Goal: Task Accomplishment & Management: Manage account settings

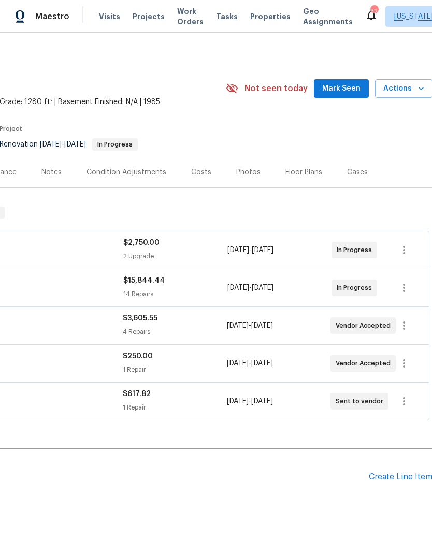
scroll to position [0, 152]
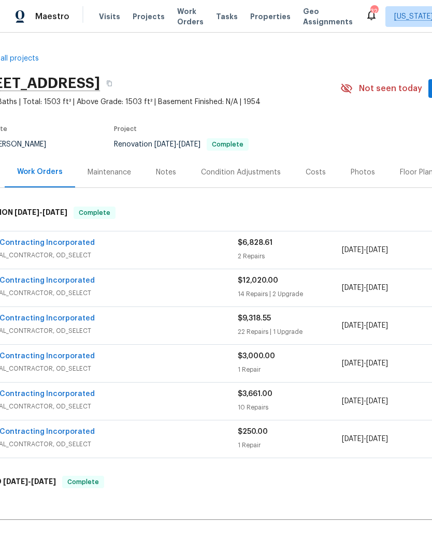
scroll to position [0, 38]
click at [139, 19] on span "Projects" at bounding box center [149, 16] width 32 height 10
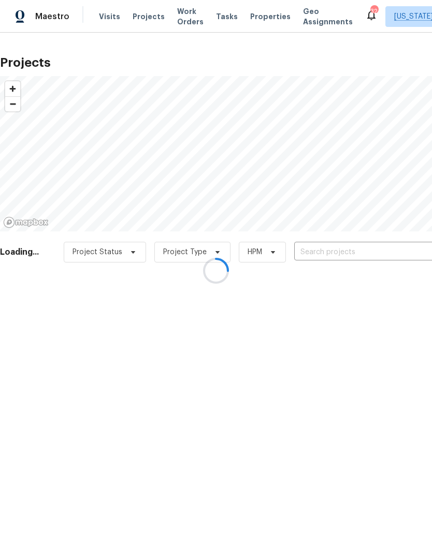
click at [336, 252] on div at bounding box center [216, 270] width 432 height 541
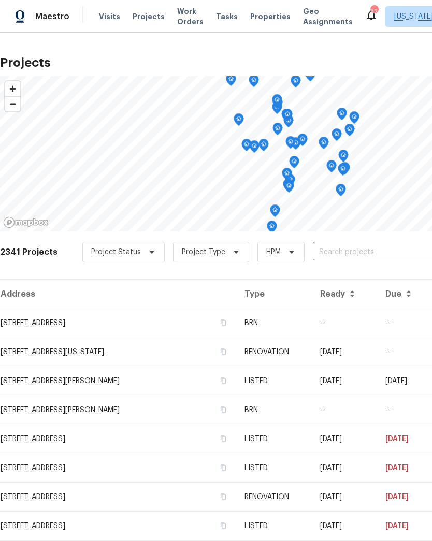
click at [357, 252] on input "text" at bounding box center [372, 252] width 119 height 16
type input "scorpio"
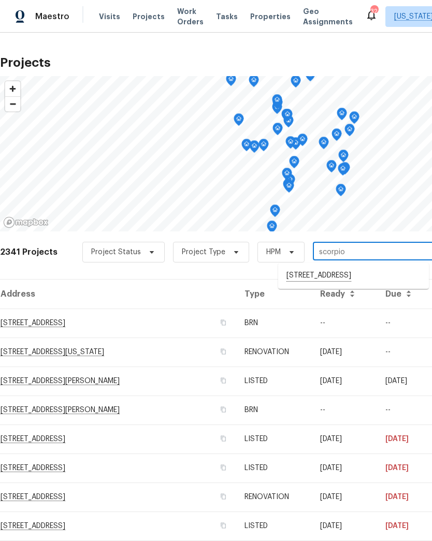
click at [325, 273] on li "[STREET_ADDRESS]" at bounding box center [353, 276] width 151 height 18
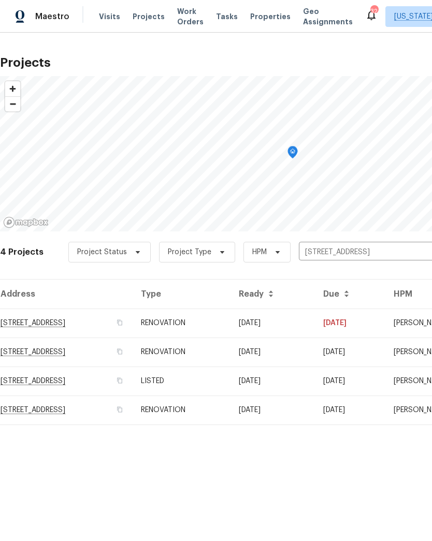
click at [218, 327] on td "RENOVATION" at bounding box center [182, 323] width 98 height 29
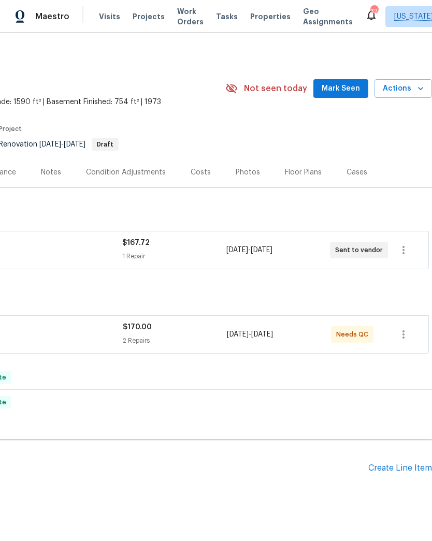
scroll to position [0, 153]
click at [413, 88] on span "Actions" at bounding box center [403, 88] width 41 height 13
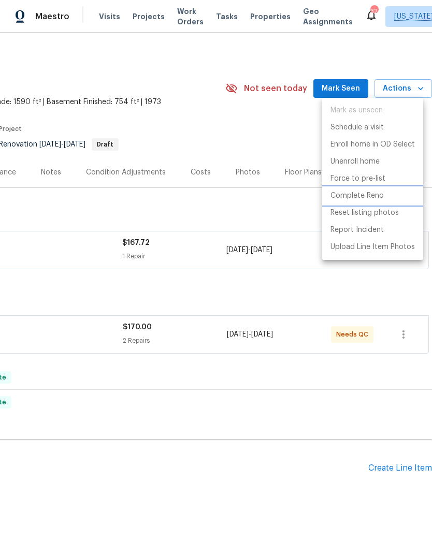
click at [355, 194] on p "Complete Reno" at bounding box center [356, 196] width 53 height 11
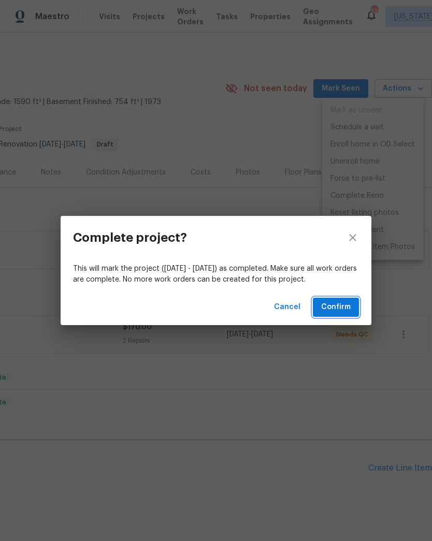
click at [345, 306] on span "Confirm" at bounding box center [336, 307] width 30 height 13
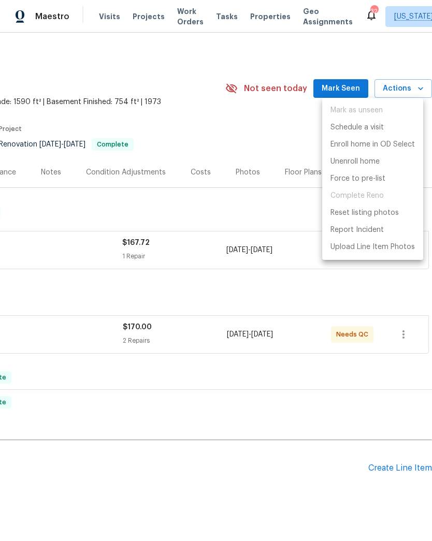
click at [237, 127] on div at bounding box center [216, 270] width 432 height 541
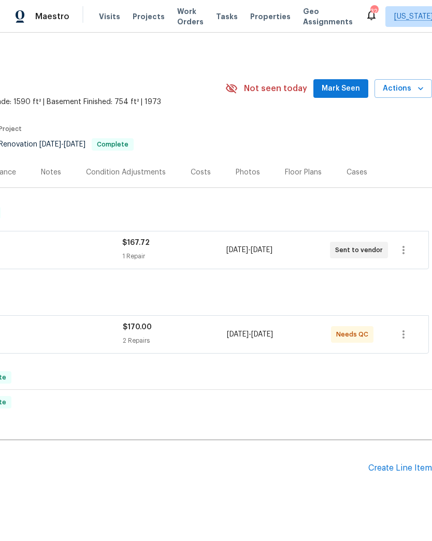
click at [242, 170] on div "Photos" at bounding box center [248, 172] width 24 height 10
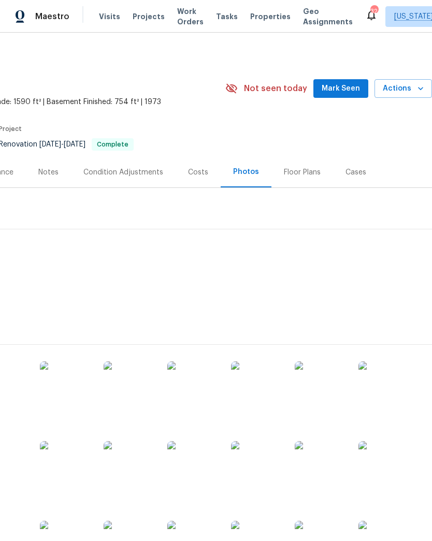
click at [256, 386] on img at bounding box center [257, 387] width 52 height 52
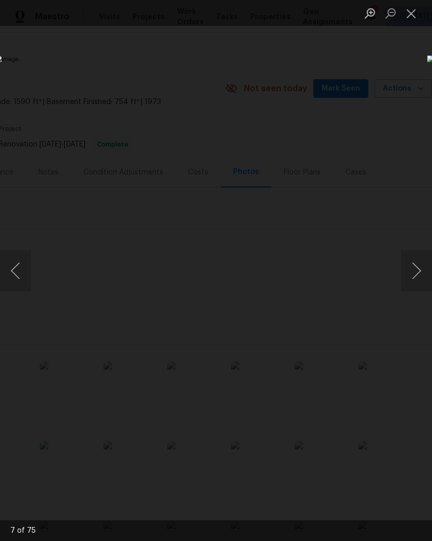
click at [412, 274] on button "Next image" at bounding box center [416, 270] width 31 height 41
click at [411, 270] on button "Next image" at bounding box center [416, 270] width 31 height 41
click at [407, 269] on button "Next image" at bounding box center [416, 270] width 31 height 41
click at [411, 265] on button "Next image" at bounding box center [416, 270] width 31 height 41
click at [405, 269] on button "Next image" at bounding box center [416, 270] width 31 height 41
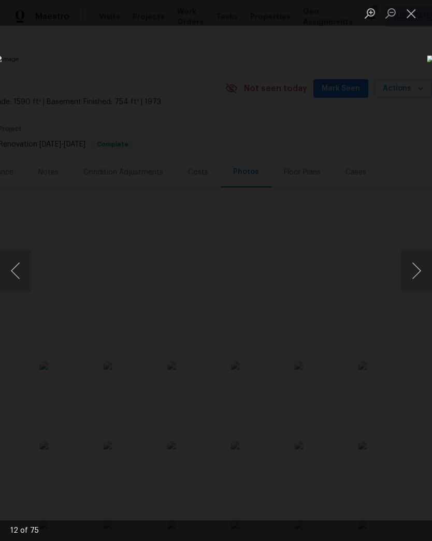
click at [414, 263] on button "Next image" at bounding box center [416, 270] width 31 height 41
click at [410, 264] on button "Next image" at bounding box center [416, 270] width 31 height 41
click at [414, 262] on button "Next image" at bounding box center [416, 270] width 31 height 41
click at [411, 265] on button "Next image" at bounding box center [416, 270] width 31 height 41
click at [394, 50] on div "Lightbox" at bounding box center [216, 270] width 432 height 541
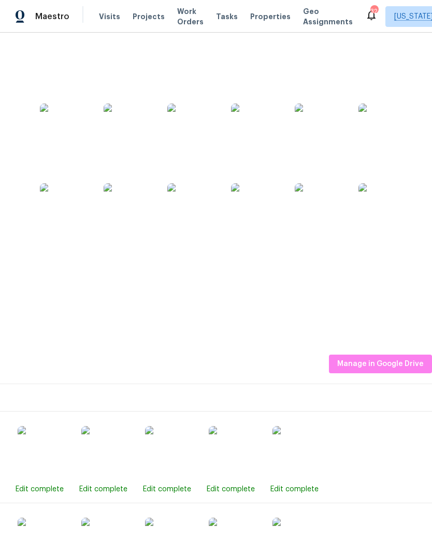
scroll to position [738, 153]
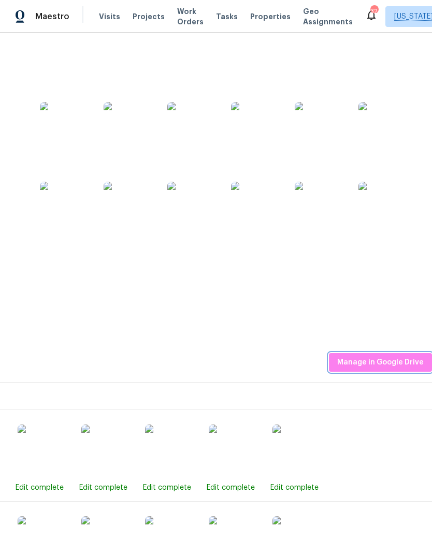
click at [363, 358] on span "Manage in Google Drive" at bounding box center [380, 362] width 86 height 13
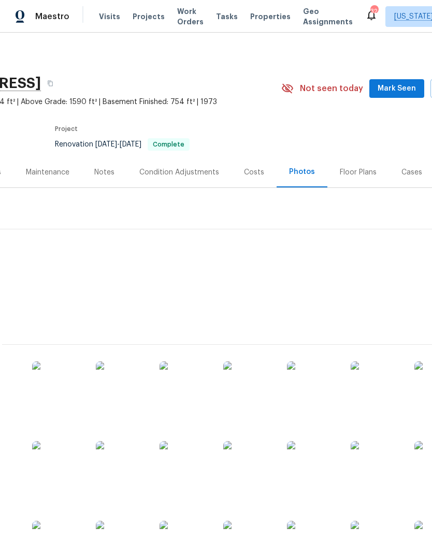
scroll to position [0, 97]
click at [106, 178] on div "Notes" at bounding box center [104, 172] width 45 height 31
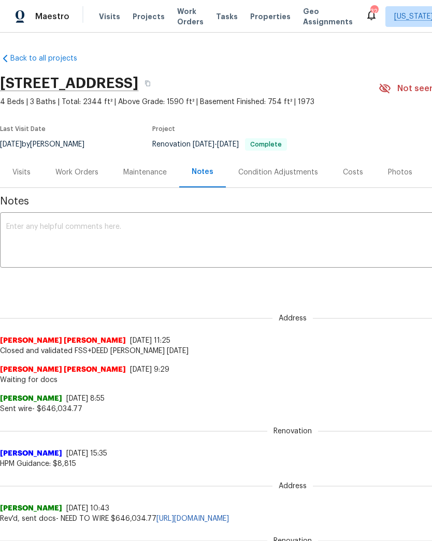
click at [209, 241] on textarea at bounding box center [292, 241] width 573 height 36
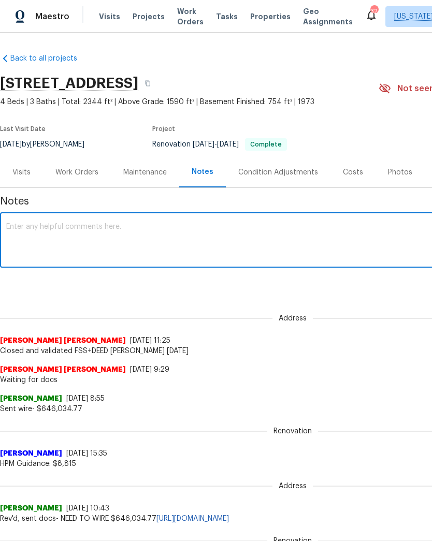
click at [78, 170] on div "Work Orders" at bounding box center [76, 172] width 43 height 10
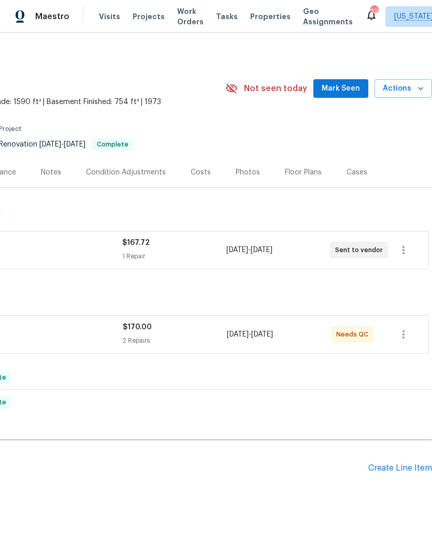
scroll to position [0, 153]
click at [202, 338] on div "2 Repairs" at bounding box center [175, 341] width 104 height 10
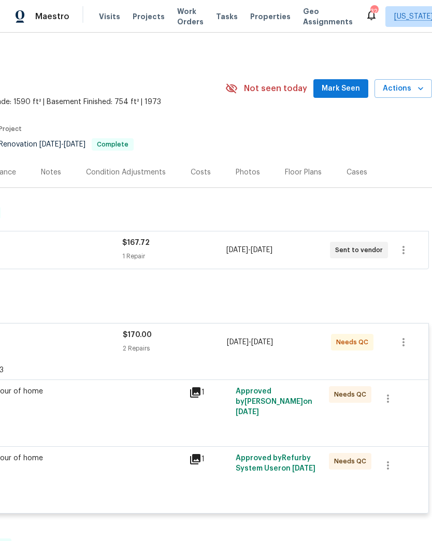
click at [169, 428] on div "Capture 3D tour of home $120.00" at bounding box center [69, 407] width 233 height 48
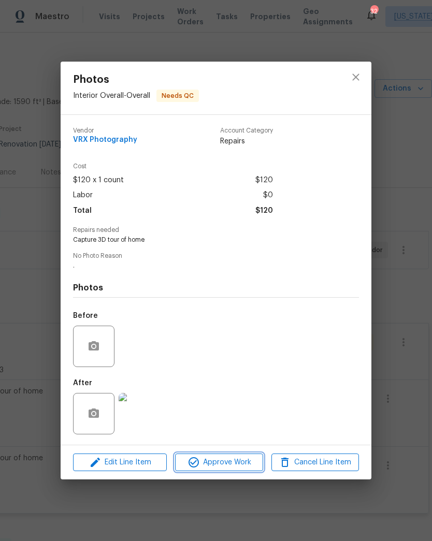
click at [228, 464] on span "Approve Work" at bounding box center [218, 462] width 81 height 13
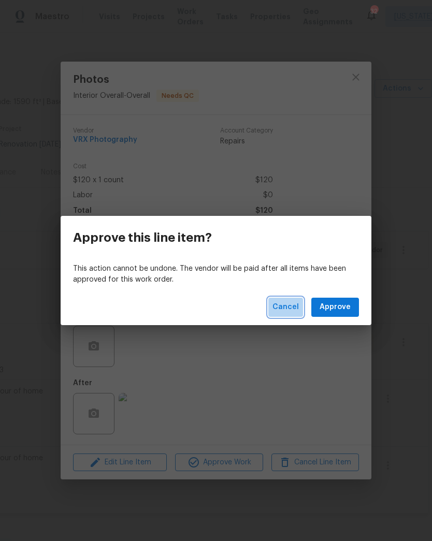
click at [287, 314] on button "Cancel" at bounding box center [285, 307] width 35 height 19
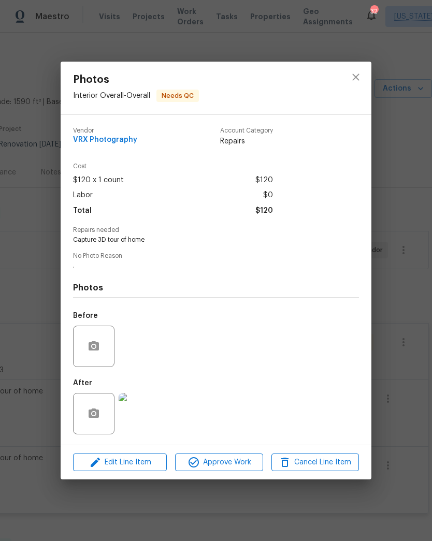
click at [143, 423] on img at bounding box center [139, 413] width 41 height 41
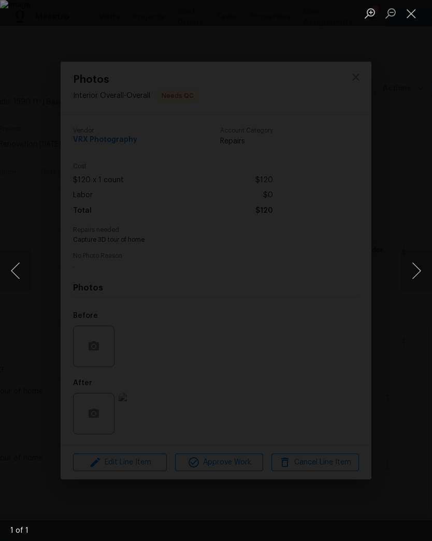
click at [411, 272] on button "Next image" at bounding box center [416, 270] width 31 height 41
click at [410, 341] on div "Lightbox" at bounding box center [216, 270] width 432 height 541
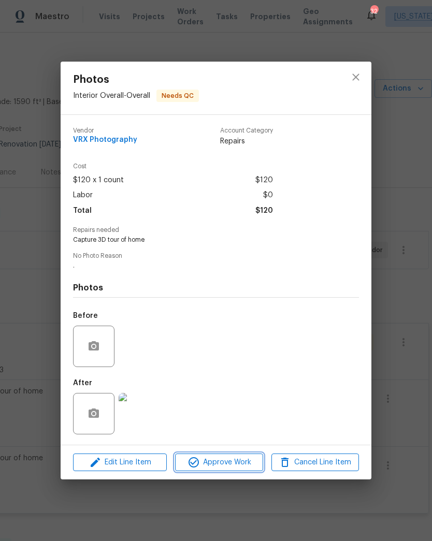
click at [230, 462] on span "Approve Work" at bounding box center [218, 462] width 81 height 13
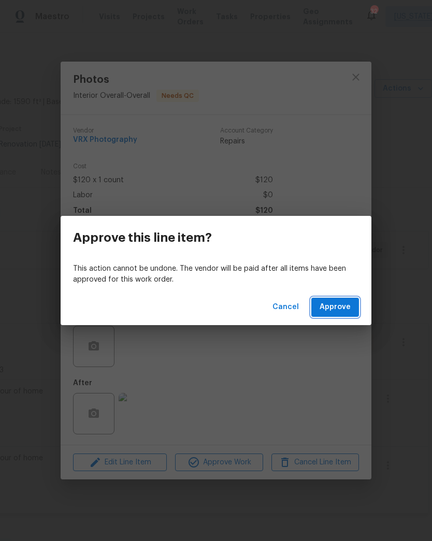
click at [347, 303] on span "Approve" at bounding box center [335, 307] width 31 height 13
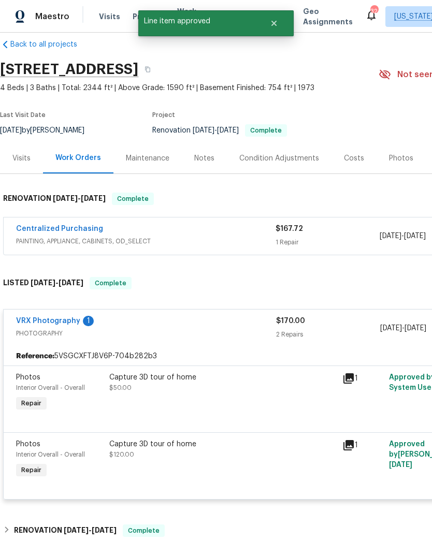
scroll to position [14, 0]
click at [273, 401] on div "Capture 3D tour of home $50.00" at bounding box center [222, 393] width 233 height 48
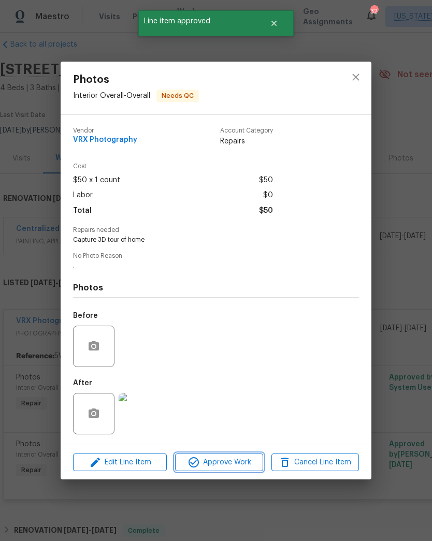
click at [251, 467] on span "Approve Work" at bounding box center [218, 462] width 81 height 13
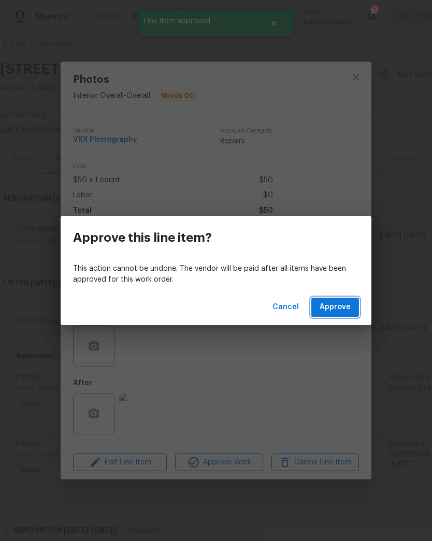
click at [348, 309] on span "Approve" at bounding box center [335, 307] width 31 height 13
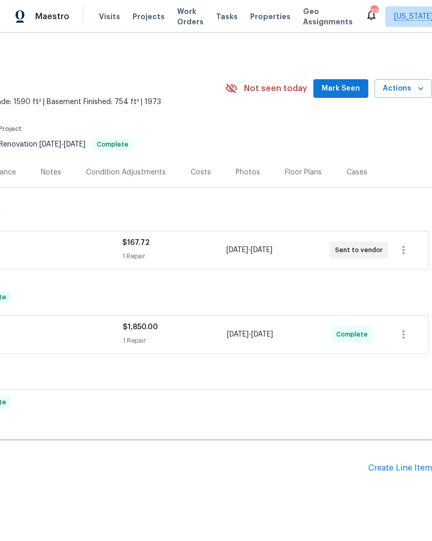
scroll to position [0, 153]
click at [192, 256] on div "1 Repair" at bounding box center [174, 256] width 104 height 10
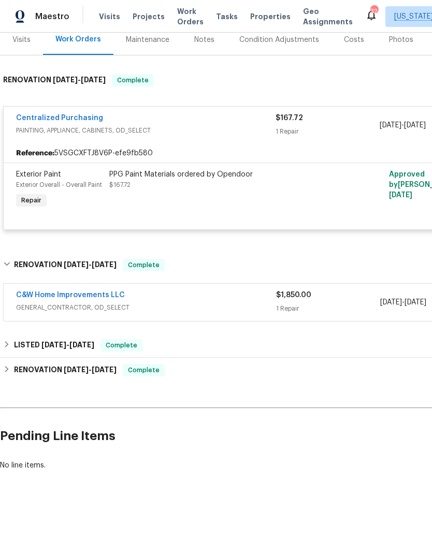
scroll to position [133, 0]
click at [256, 356] on div "LISTED [DATE] - [DATE] Complete" at bounding box center [292, 345] width 585 height 25
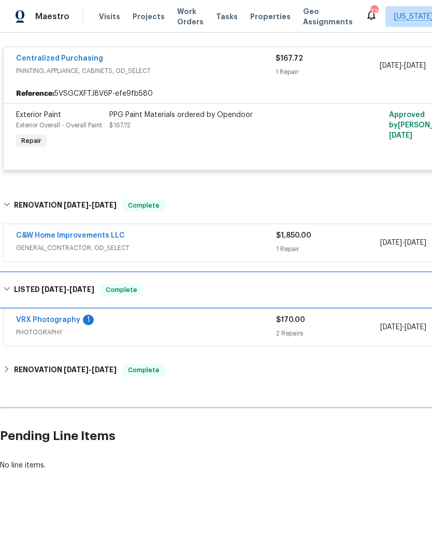
scroll to position [192, 0]
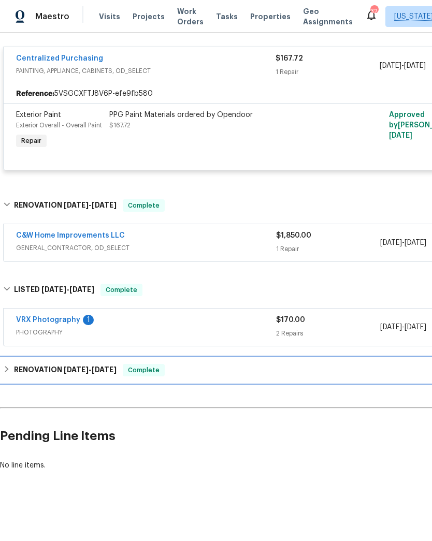
click at [178, 379] on div "RENOVATION [DATE] - [DATE] Complete" at bounding box center [292, 370] width 585 height 25
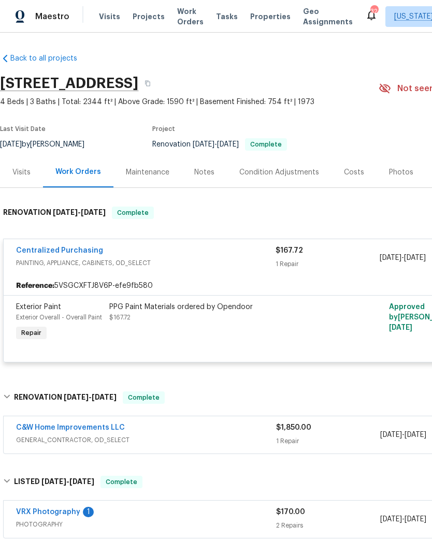
scroll to position [0, 0]
click at [348, 175] on div "Costs" at bounding box center [354, 172] width 20 height 10
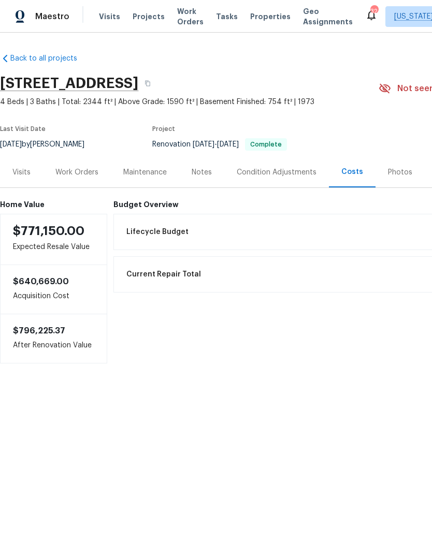
click at [80, 177] on div "Work Orders" at bounding box center [76, 172] width 43 height 10
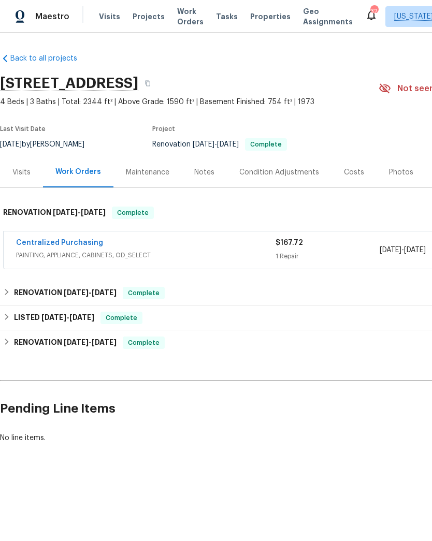
click at [294, 414] on h2 "Pending Line Items" at bounding box center [261, 409] width 522 height 48
click at [261, 294] on div "RENOVATION [DATE] - [DATE] Complete" at bounding box center [292, 293] width 579 height 12
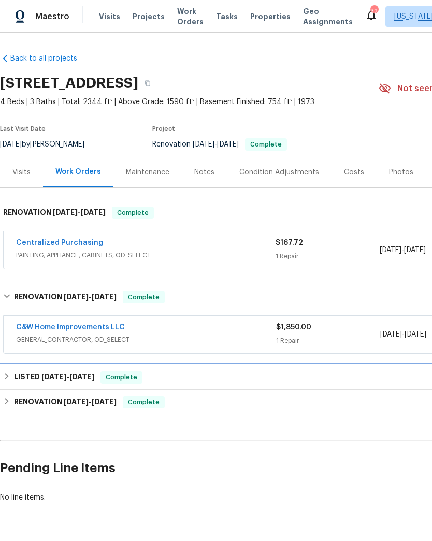
click at [296, 382] on div "LISTED [DATE] - [DATE] Complete" at bounding box center [292, 377] width 579 height 12
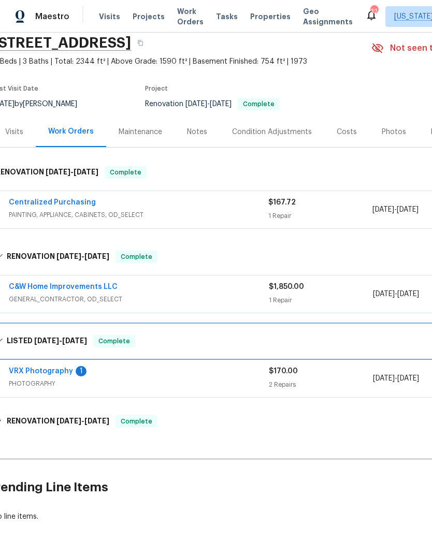
scroll to position [61, 8]
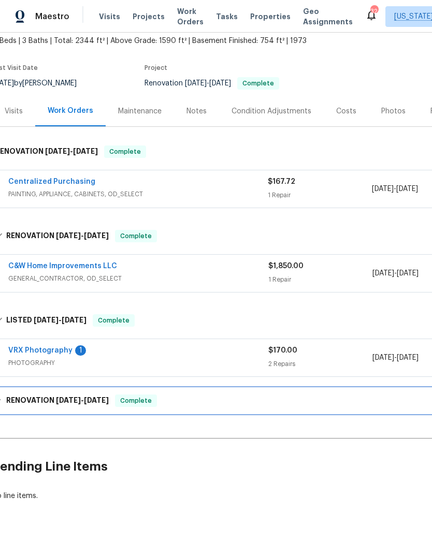
click at [301, 402] on div "RENOVATION [DATE] - [DATE] Complete" at bounding box center [284, 401] width 579 height 12
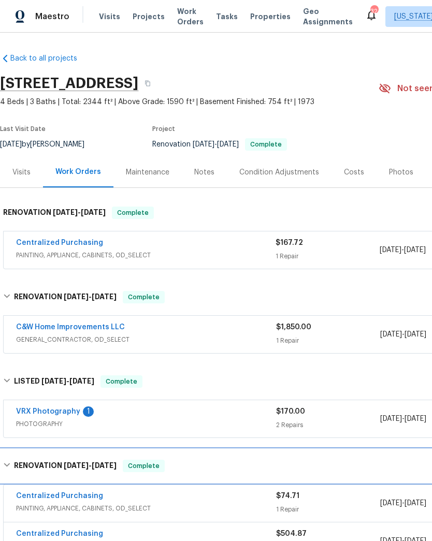
scroll to position [0, 0]
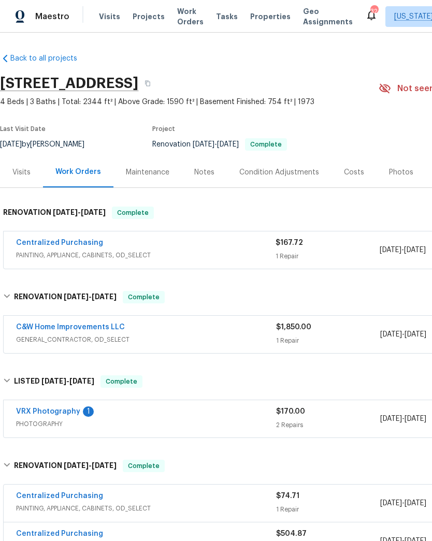
click at [76, 414] on link "VRX Photography" at bounding box center [48, 411] width 64 height 7
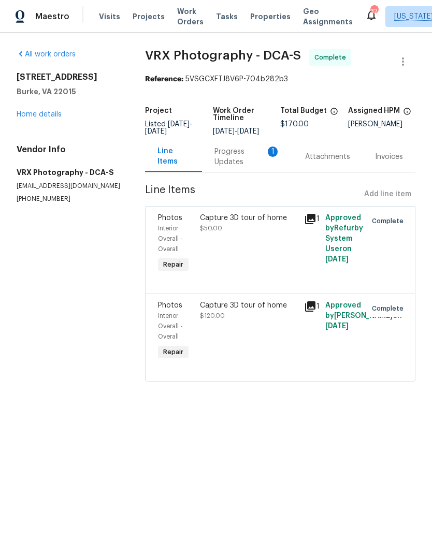
click at [226, 167] on div "Progress Updates 1" at bounding box center [247, 157] width 66 height 21
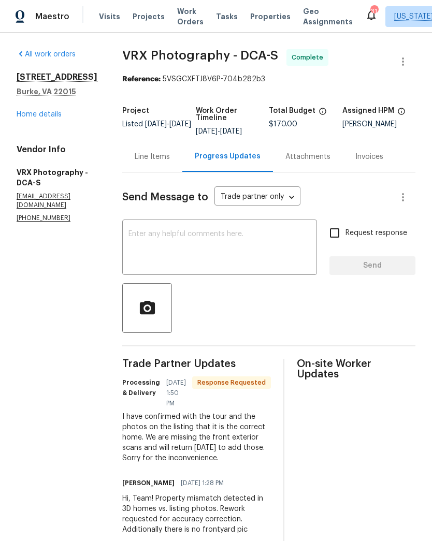
click at [53, 118] on link "Home details" at bounding box center [39, 114] width 45 height 7
